Goal: Information Seeking & Learning: Learn about a topic

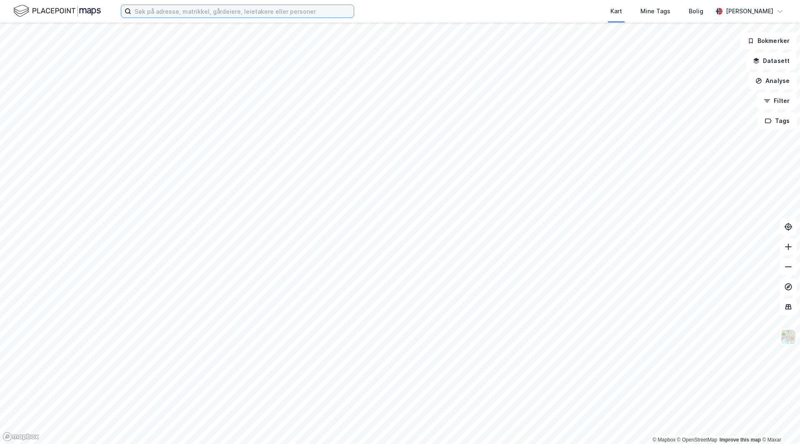
click at [210, 11] on input at bounding box center [242, 11] width 223 height 13
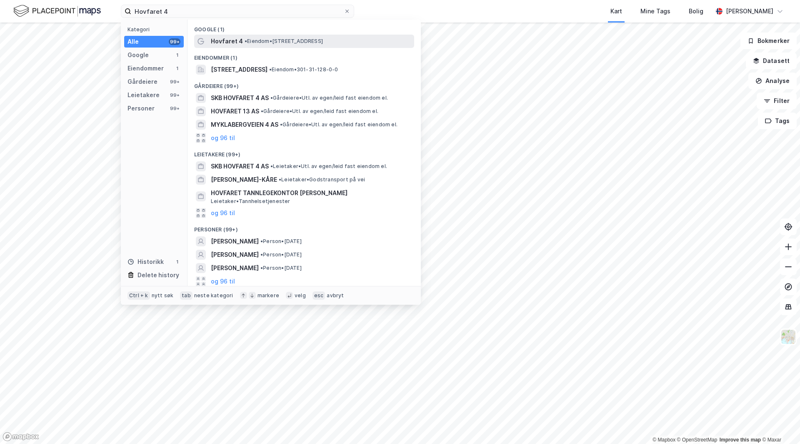
click at [276, 36] on div "Hovfaret 4 • Eiendom • [STREET_ADDRESS]" at bounding box center [312, 41] width 202 height 10
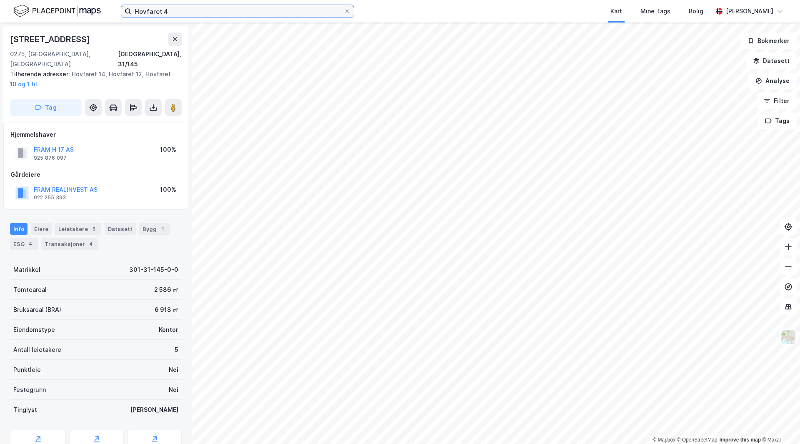
click at [228, 7] on input "Hovfaret 4" at bounding box center [237, 11] width 213 height 13
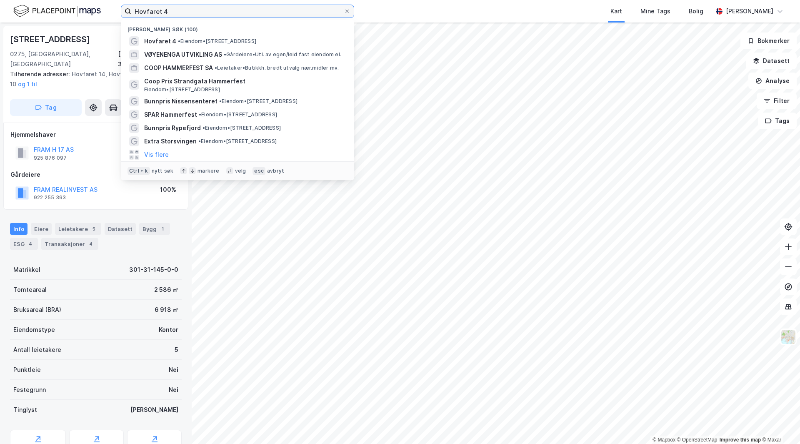
click at [228, 7] on input "Hovfaret 4" at bounding box center [237, 11] width 213 height 13
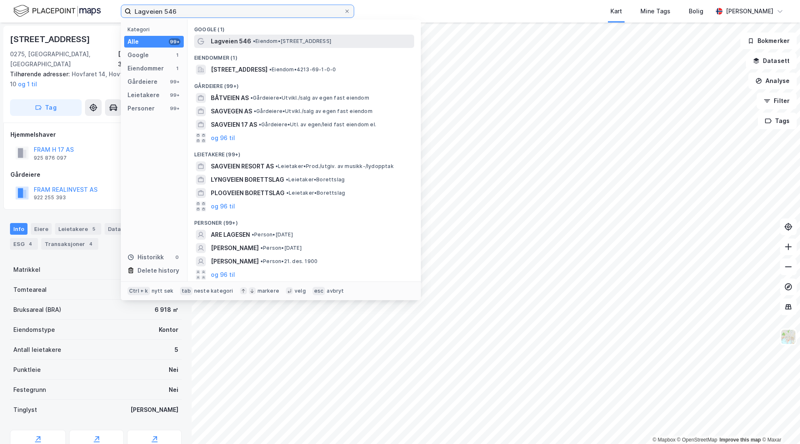
type input "Lagveien 546"
click at [253, 43] on span "•" at bounding box center [254, 41] width 3 height 6
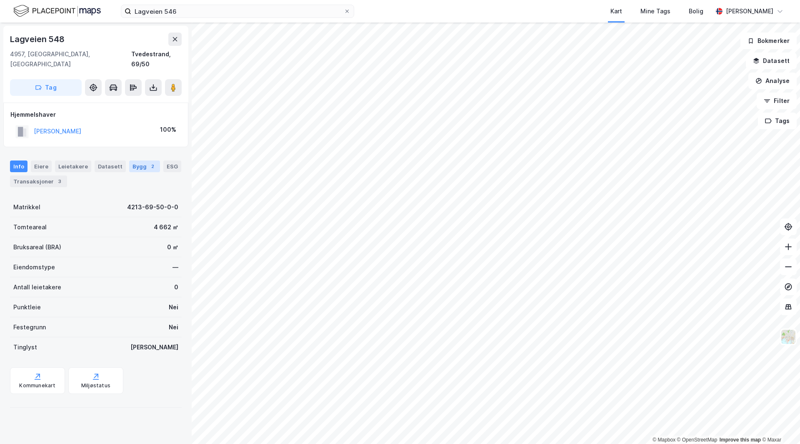
click at [134, 160] on div "Bygg 2" at bounding box center [144, 166] width 31 height 12
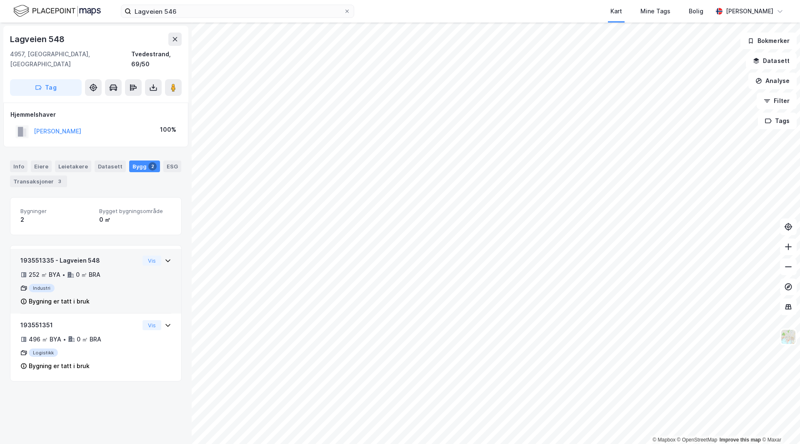
click at [150, 274] on div "193551335 - Lagveien 548 252 ㎡ BYA • 0 ㎡ BRA Industri Bygning er tatt i bruk Vis" at bounding box center [95, 284] width 151 height 58
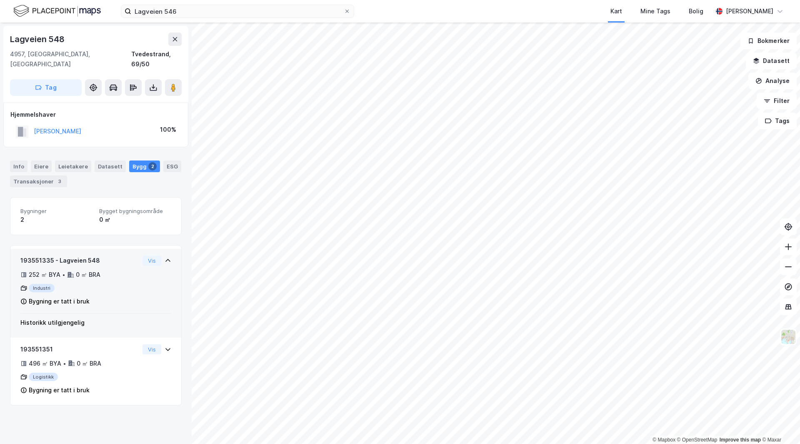
click at [160, 271] on div "193551335 - Lagveien 548 252 ㎡ BYA • 0 ㎡ BRA Industri Bygning er tatt i bruk Vis" at bounding box center [95, 284] width 151 height 58
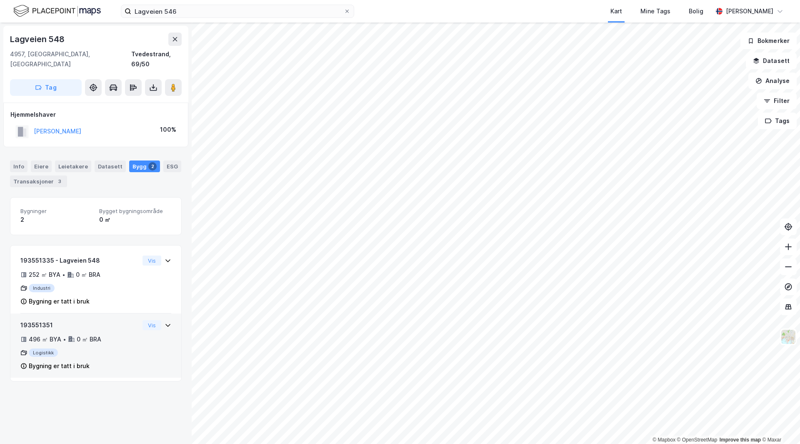
click at [145, 338] on div "193551351 496 ㎡ BYA • 0 ㎡ BRA Logistikk Bygning er tatt i bruk Vis" at bounding box center [95, 349] width 151 height 58
click at [145, 340] on div "193551351 496 ㎡ BYA • 0 ㎡ BRA Logistikk Bygning er tatt i bruk Vis" at bounding box center [95, 349] width 151 height 58
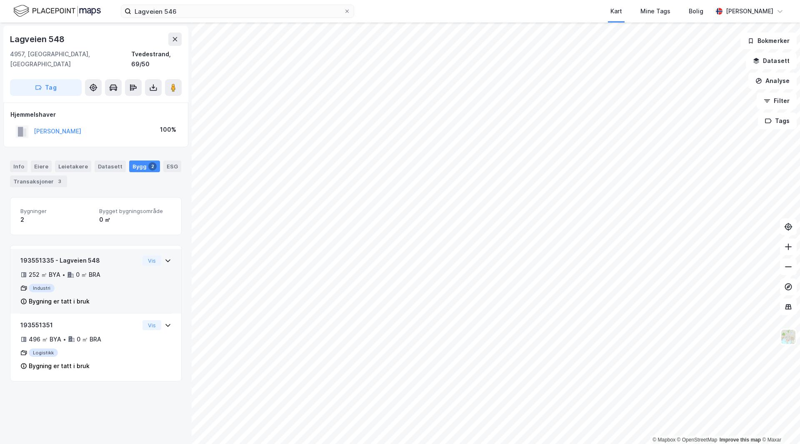
click at [167, 280] on div "193551335 - Lagveien 548 252 ㎡ BYA • 0 ㎡ BRA Industri Bygning er tatt i bruk Vis" at bounding box center [95, 281] width 171 height 65
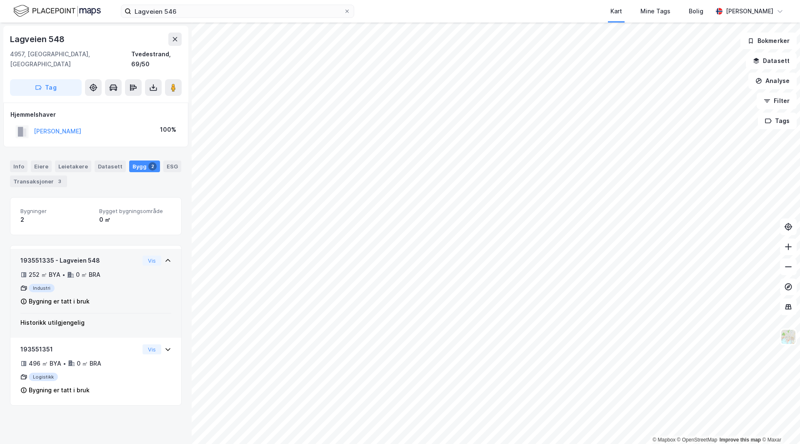
click at [167, 278] on div "193551335 - Lagveien 548 252 ㎡ BYA • 0 ㎡ BRA Industri Bygning er tatt i bruk Vis" at bounding box center [95, 281] width 171 height 65
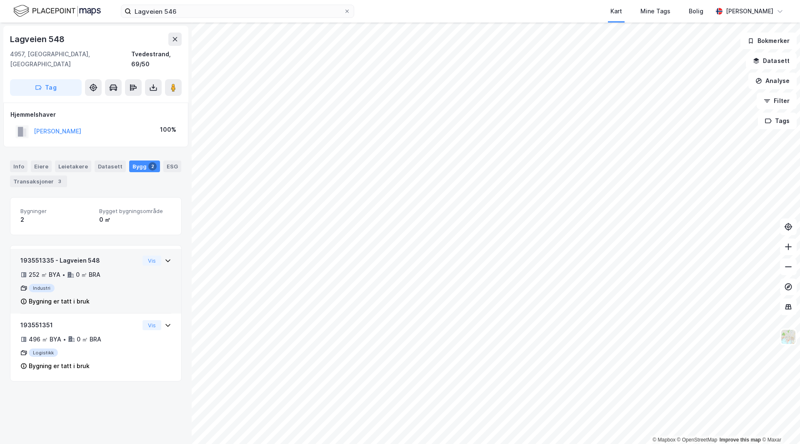
click at [166, 274] on div "193551335 - Lagveien 548 252 ㎡ BYA • 0 ㎡ BRA Industri Bygning er tatt i bruk Vis" at bounding box center [95, 281] width 171 height 65
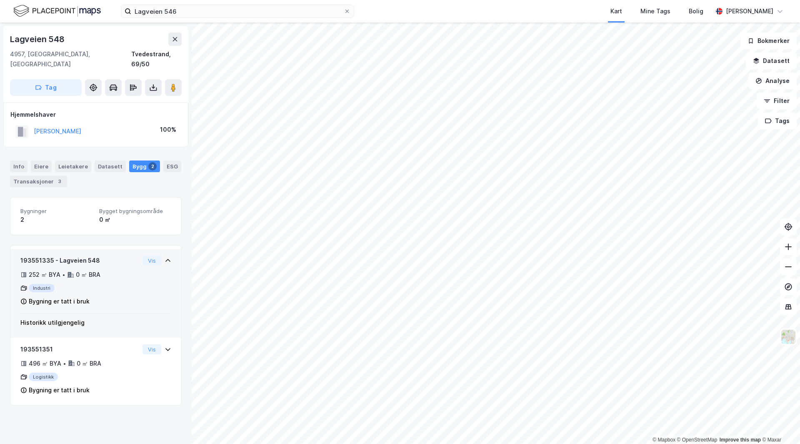
click at [166, 274] on div "193551335 - Lagveien 548 252 ㎡ BYA • 0 ㎡ BRA Industri Bygning er tatt i bruk Vis" at bounding box center [95, 281] width 171 height 65
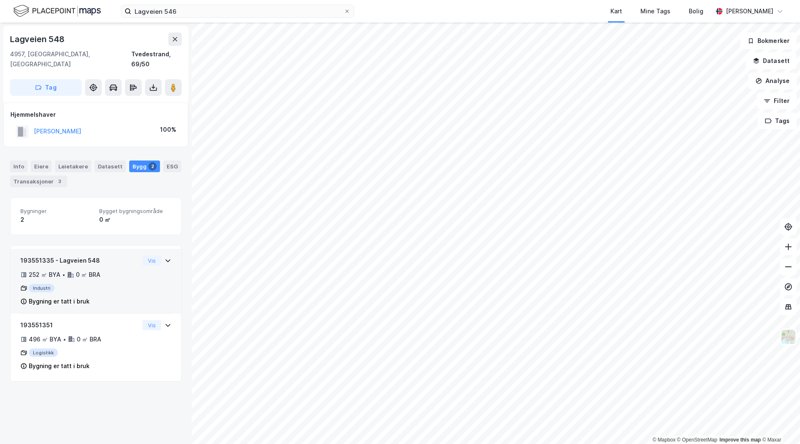
click at [163, 273] on div "193551335 - Lagveien 548 252 ㎡ BYA • 0 ㎡ BRA Industri Bygning er tatt i bruk Vis" at bounding box center [95, 284] width 151 height 58
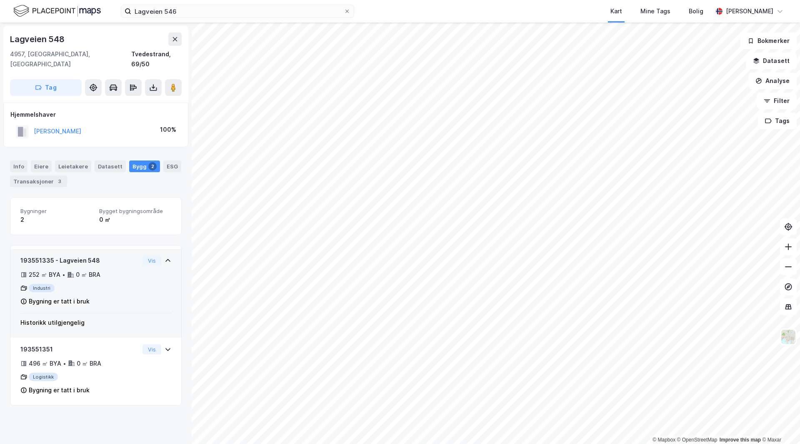
click at [163, 273] on div "193551335 - Lagveien 548 252 ㎡ BYA • 0 ㎡ BRA Industri Bygning er tatt i bruk Vis" at bounding box center [95, 284] width 151 height 58
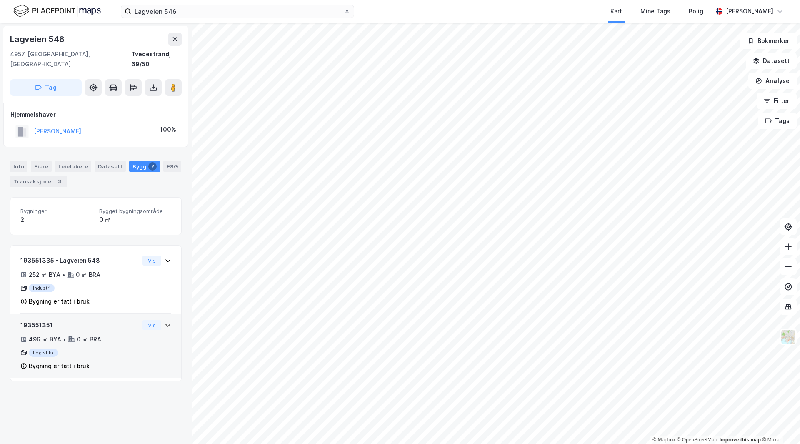
click at [150, 328] on div "193551351 496 ㎡ BYA • 0 ㎡ BRA Logistikk Bygning er tatt i bruk Vis" at bounding box center [95, 349] width 151 height 58
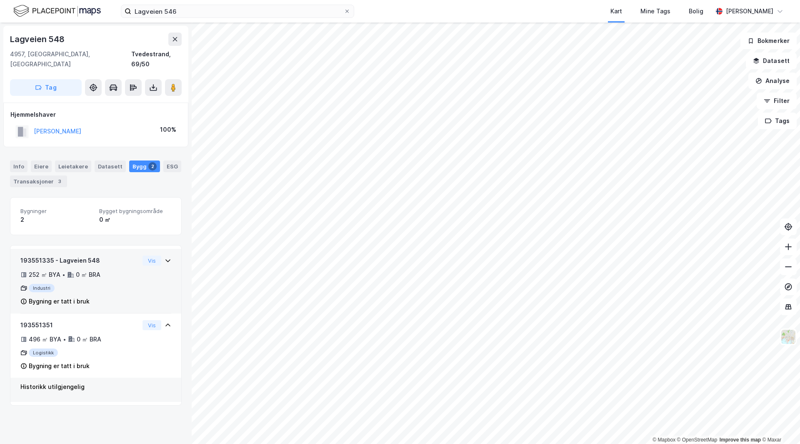
click at [160, 275] on div "193551335 - Lagveien 548 252 ㎡ BYA • 0 ㎡ BRA Industri Bygning er tatt i bruk Vis" at bounding box center [95, 284] width 151 height 58
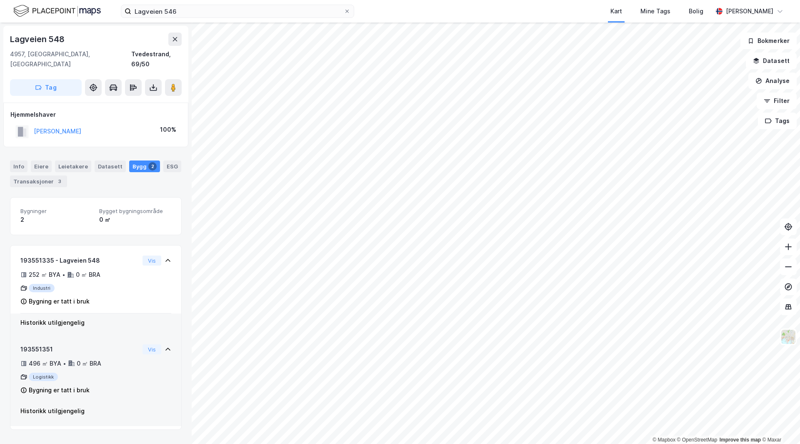
click at [155, 363] on div "193551351 496 ㎡ BYA • 0 ㎡ BRA Logistikk Bygning er tatt i bruk Vis" at bounding box center [95, 373] width 151 height 58
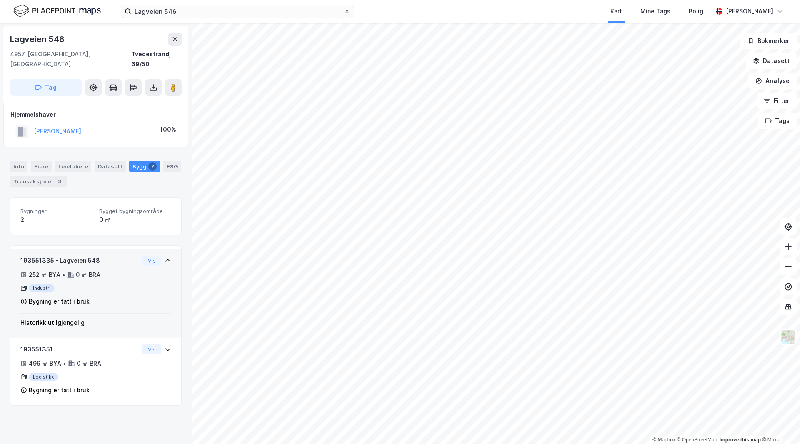
click at [155, 290] on div "193551335 - Lagveien 548 252 ㎡ BYA • 0 ㎡ BRA Industri Bygning er tatt i bruk Vis" at bounding box center [95, 284] width 151 height 58
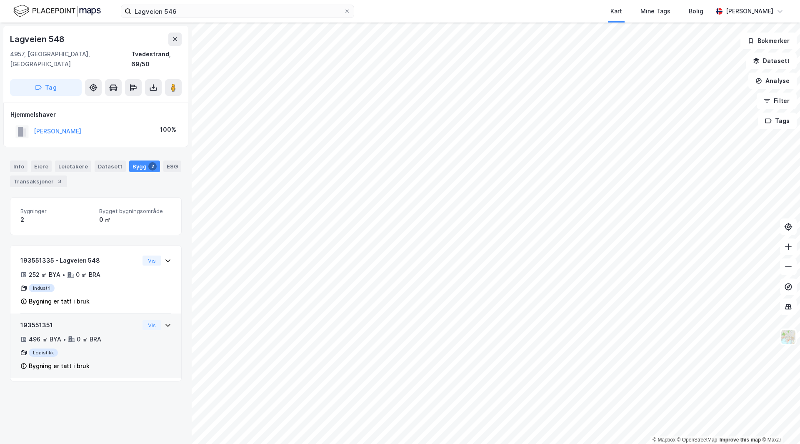
click at [157, 342] on div "193551351 496 ㎡ BYA • 0 ㎡ BRA Logistikk Bygning er tatt i bruk Vis" at bounding box center [95, 349] width 151 height 58
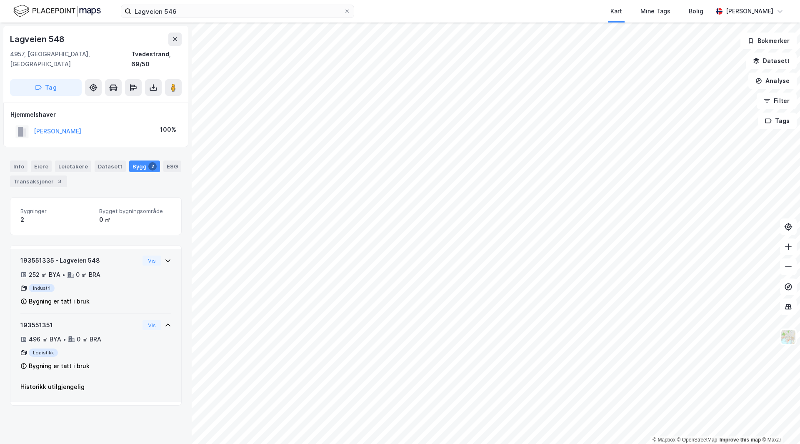
click at [149, 277] on div "193551335 - Lagveien 548 252 ㎡ BYA • 0 ㎡ BRA Industri Bygning er tatt i bruk Vis" at bounding box center [95, 284] width 151 height 58
